Goal: Task Accomplishment & Management: Use online tool/utility

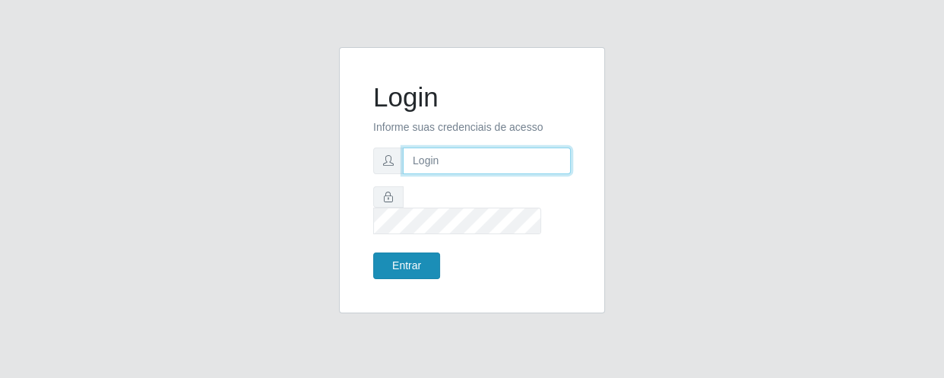
type input "[EMAIL_ADDRESS][DOMAIN_NAME]"
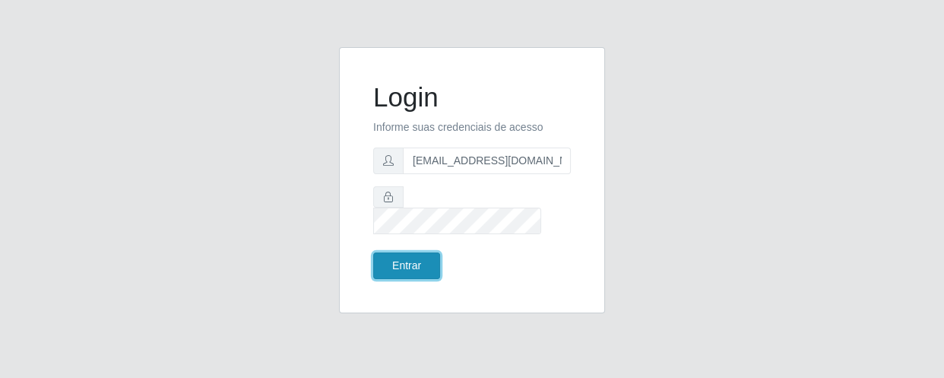
click at [430, 253] on button "Entrar" at bounding box center [406, 265] width 67 height 27
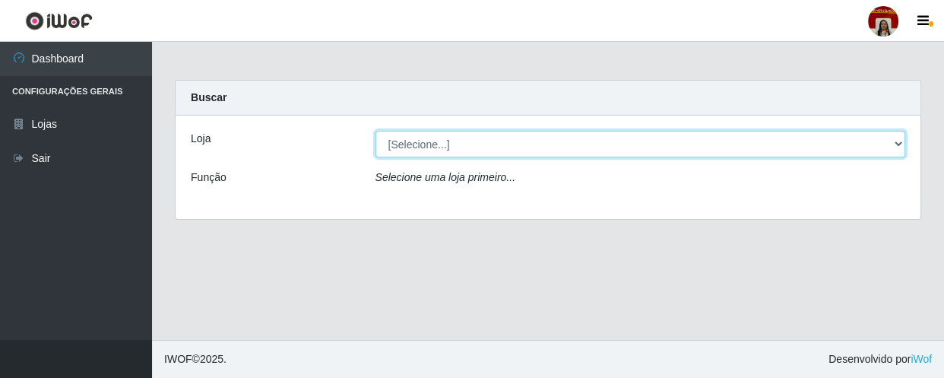
click at [890, 143] on select "[Selecione...] Mar Vermelho - Loja 04" at bounding box center [641, 144] width 531 height 27
select select "251"
click at [376, 131] on select "[Selecione...] Mar Vermelho - Loja 04" at bounding box center [641, 144] width 531 height 27
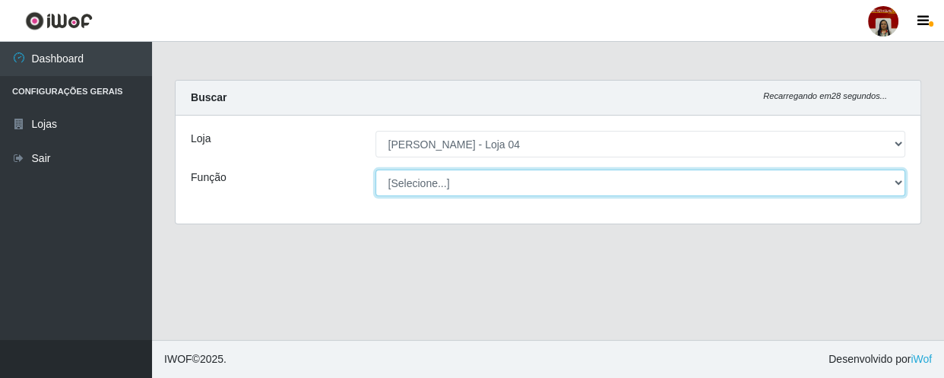
click at [897, 182] on select "[Selecione...] ASG ASG + ASG ++ Auxiliar de Depósito Auxiliar de Depósito + Aux…" at bounding box center [641, 183] width 531 height 27
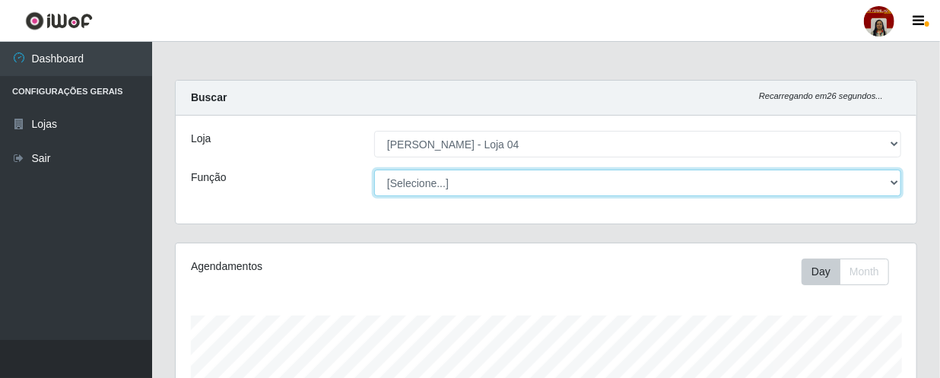
scroll to position [316, 741]
select select "22"
click at [374, 170] on select "[Selecione...] ASG ASG + ASG ++ Auxiliar de Depósito Auxiliar de Depósito + Aux…" at bounding box center [637, 183] width 527 height 27
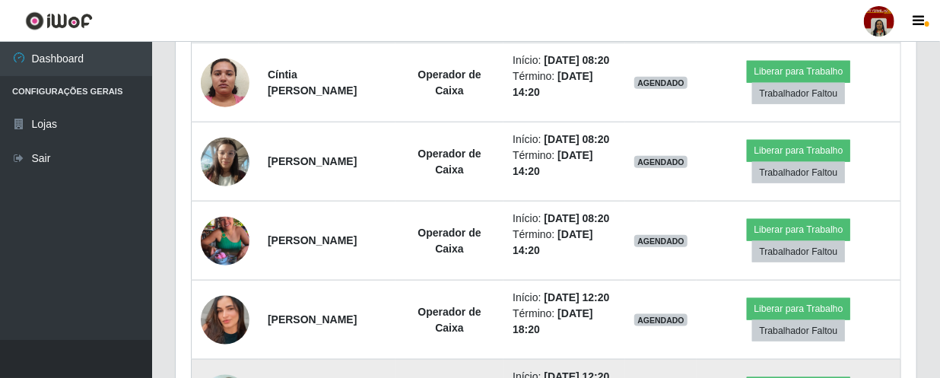
scroll to position [678, 0]
